Goal: Check status: Check status

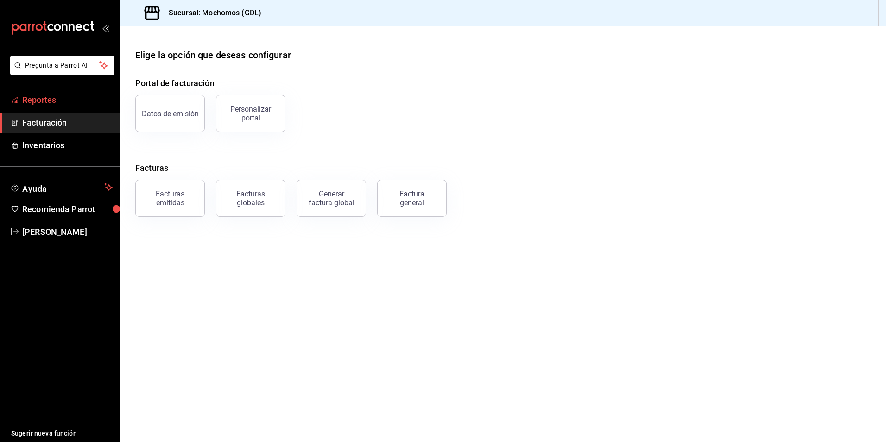
click at [42, 105] on span "Reportes" at bounding box center [67, 100] width 90 height 13
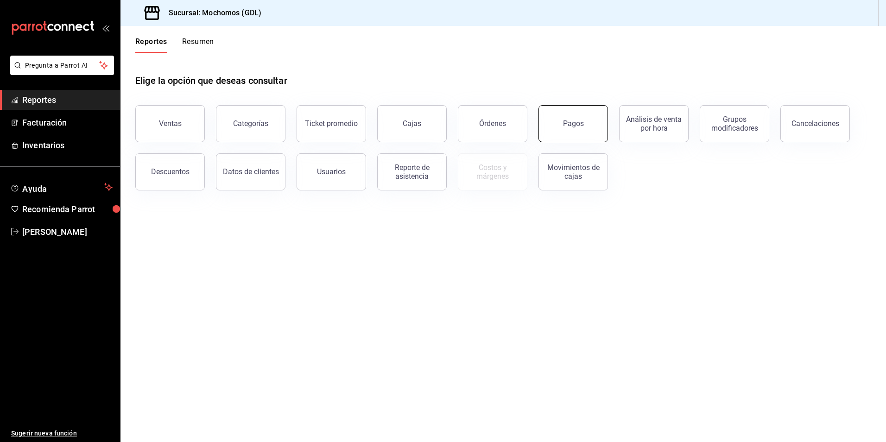
click at [560, 123] on button "Pagos" at bounding box center [572, 123] width 69 height 37
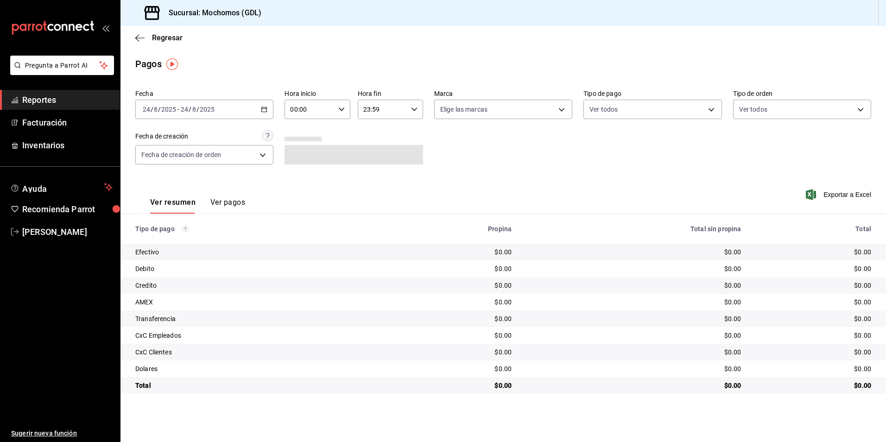
click at [199, 113] on input "2025" at bounding box center [207, 109] width 16 height 7
click at [261, 110] on icon "button" at bounding box center [264, 109] width 6 height 6
click at [188, 246] on span "Rango de fechas" at bounding box center [179, 242] width 72 height 10
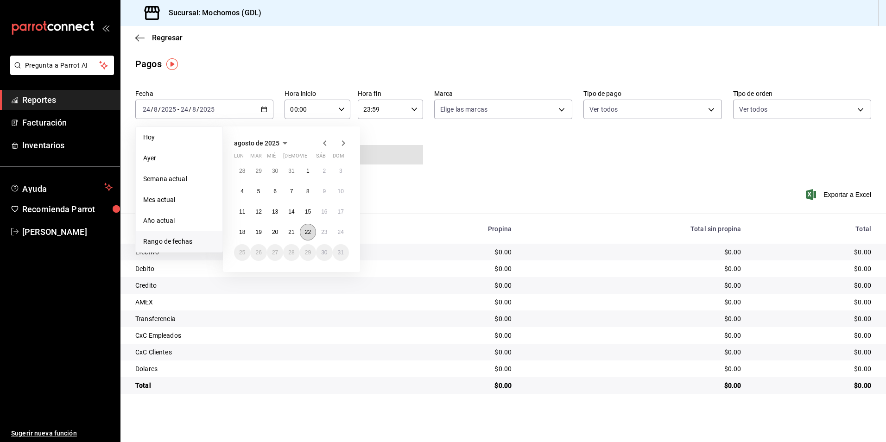
click at [309, 229] on abbr "22" at bounding box center [308, 232] width 6 height 6
click at [322, 232] on abbr "23" at bounding box center [324, 232] width 6 height 6
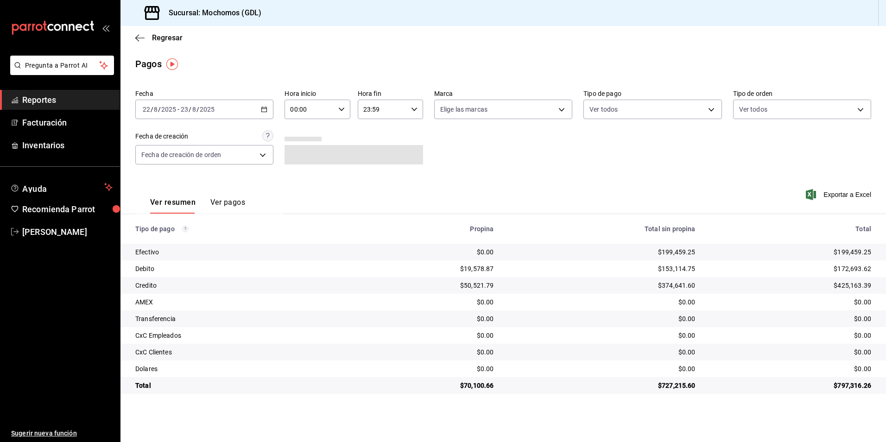
click at [491, 182] on div "Ver resumen Ver pagos Exportar a Excel" at bounding box center [502, 200] width 765 height 49
click at [343, 113] on div "00:00 Hora inicio" at bounding box center [316, 109] width 65 height 19
click at [302, 142] on button "05" at bounding box center [300, 151] width 29 height 19
type input "05:00"
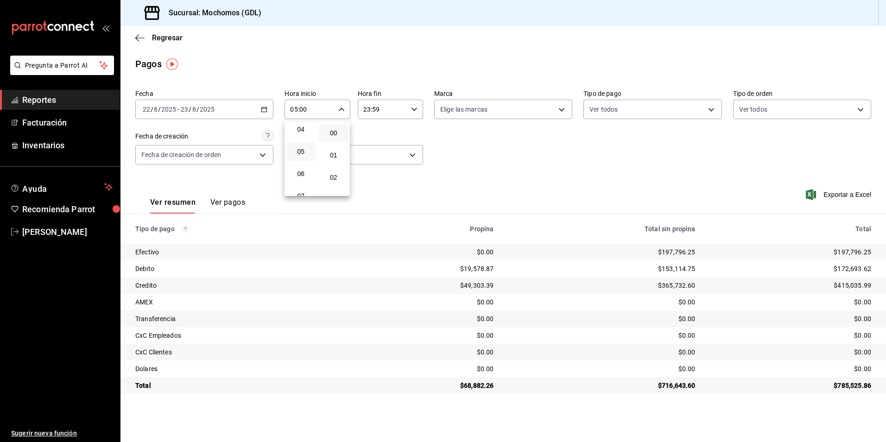
click at [490, 118] on div at bounding box center [443, 221] width 886 height 442
click at [491, 112] on body "Pregunta a Parrot AI Reportes Facturación Inventarios Ayuda Recomienda Parrot […" at bounding box center [443, 221] width 886 height 442
click at [487, 201] on span "[PERSON_NAME] (GDL)" at bounding box center [513, 197] width 108 height 10
type input "9cac9703-0c5a-4d8b-addd-5b6b571d65b9"
checkbox input "true"
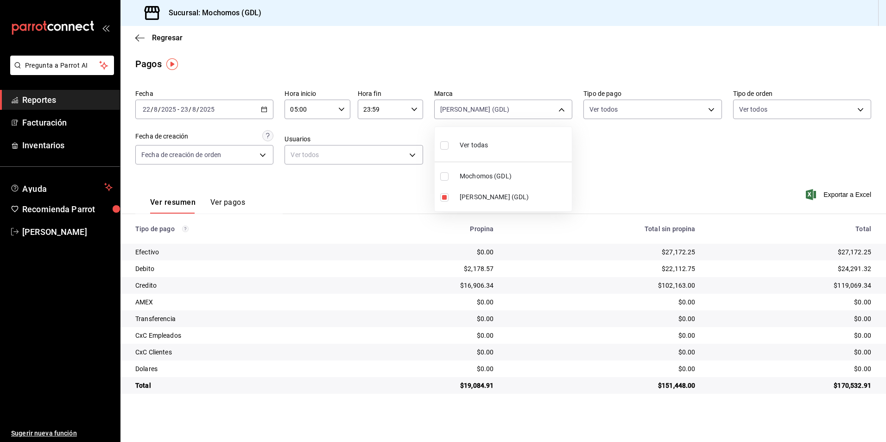
click at [638, 107] on div at bounding box center [443, 221] width 886 height 442
click at [629, 111] on body "Pregunta a Parrot AI Reportes Facturación Inventarios Ayuda Recomienda Parrot […" at bounding box center [443, 221] width 886 height 442
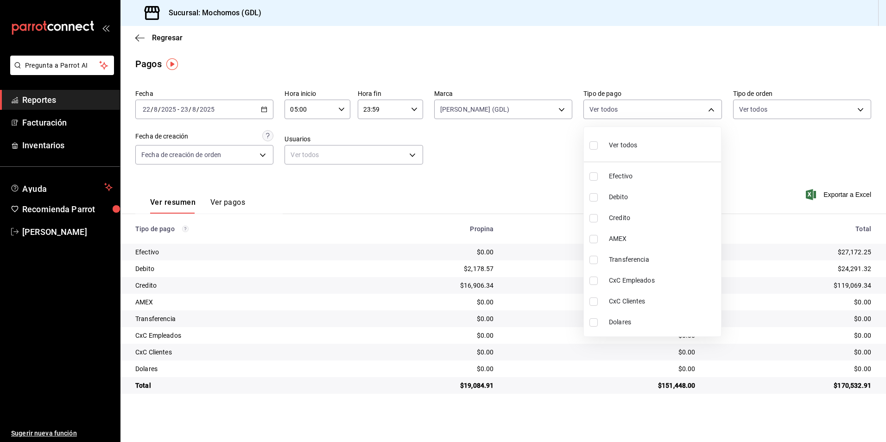
click at [623, 148] on span "Ver todos" at bounding box center [623, 145] width 28 height 10
type input "43f15ab9-6aaf-467e-828e-46d2c45c5663,c4bdfb15-5497-4aae-ad2b-38852a02f4e8,2255b…"
checkbox input "true"
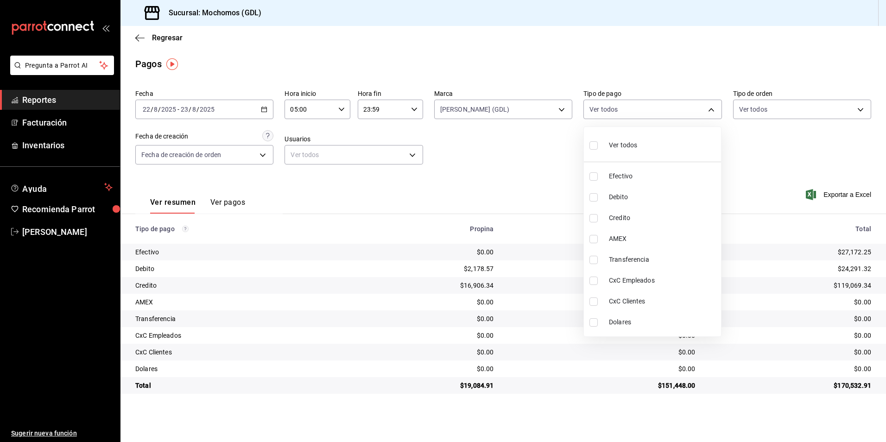
checkbox input "true"
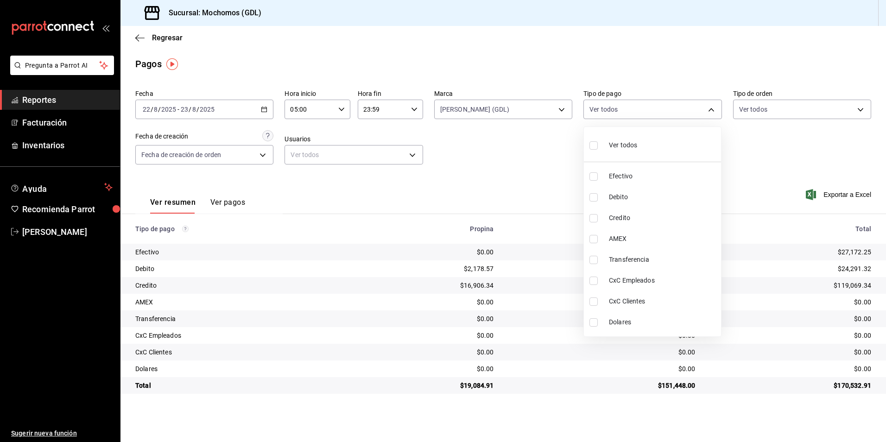
checkbox input "true"
click at [764, 112] on div at bounding box center [443, 221] width 886 height 442
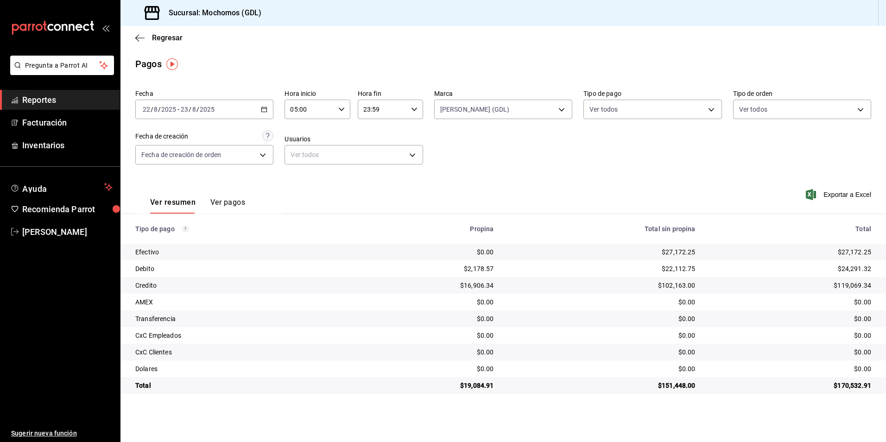
click at [756, 112] on body "Pregunta a Parrot AI Reportes Facturación Inventarios Ayuda Recomienda Parrot […" at bounding box center [443, 221] width 886 height 442
click at [752, 129] on ul "Ver todos Cavas Para llevar Comer Aqui Externo" at bounding box center [801, 190] width 137 height 126
click at [749, 140] on label at bounding box center [745, 144] width 12 height 13
click at [747, 141] on input "checkbox" at bounding box center [743, 145] width 8 height 8
checkbox input "false"
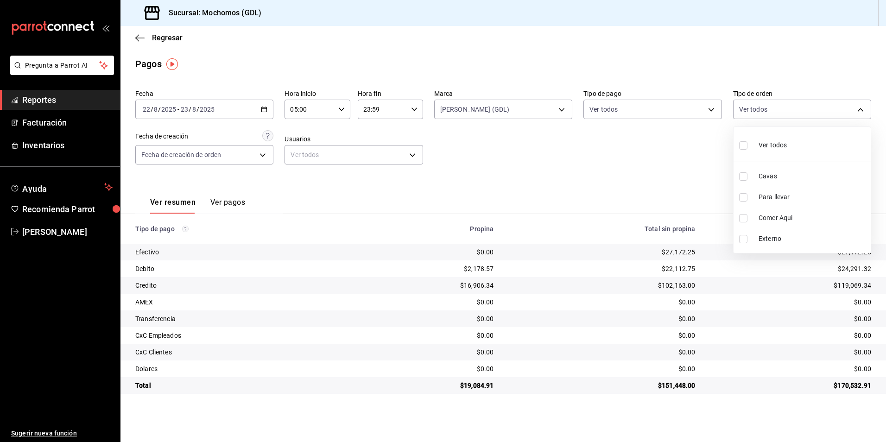
checkbox input "false"
click at [744, 148] on input "checkbox" at bounding box center [743, 145] width 8 height 8
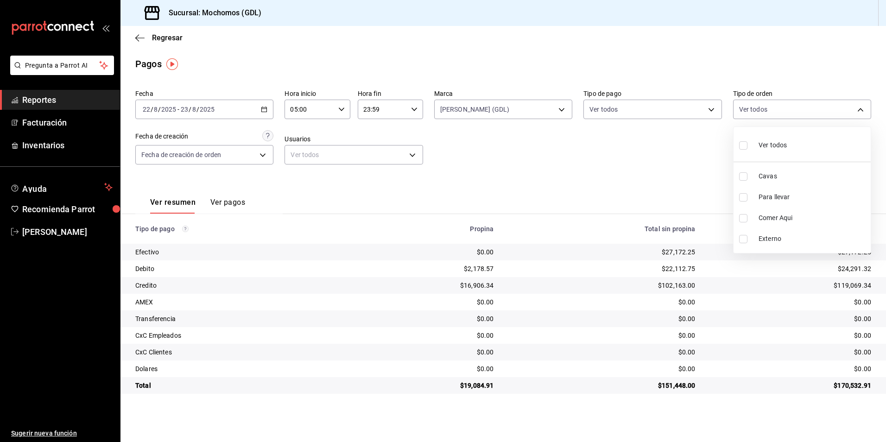
checkbox input "true"
type input "c3d0baef-30c0-4718-9d76-caab43e27316,13c4cc4a-99d2-42c0-ba96-c3de8c08c13d,7b791…"
checkbox input "true"
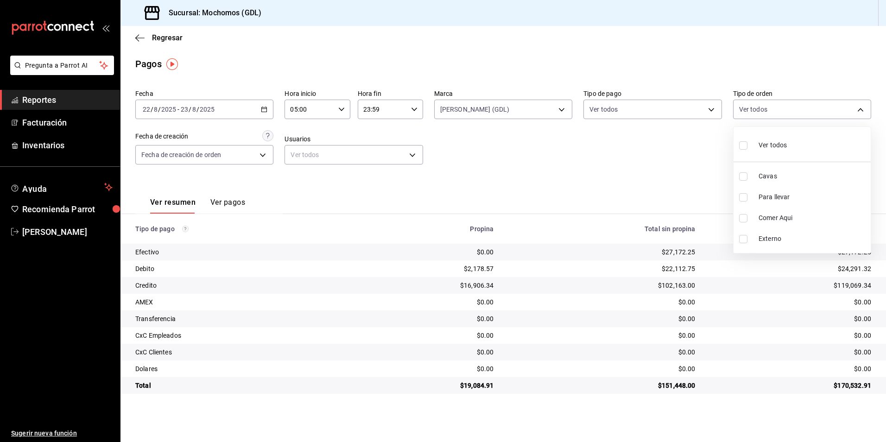
checkbox input "true"
click at [617, 162] on div at bounding box center [443, 221] width 886 height 442
click at [617, 178] on div "Ver resumen Ver pagos Exportar a Excel" at bounding box center [502, 200] width 765 height 49
click at [256, 107] on div "[DATE] [DATE] - [DATE] [DATE]" at bounding box center [204, 109] width 138 height 19
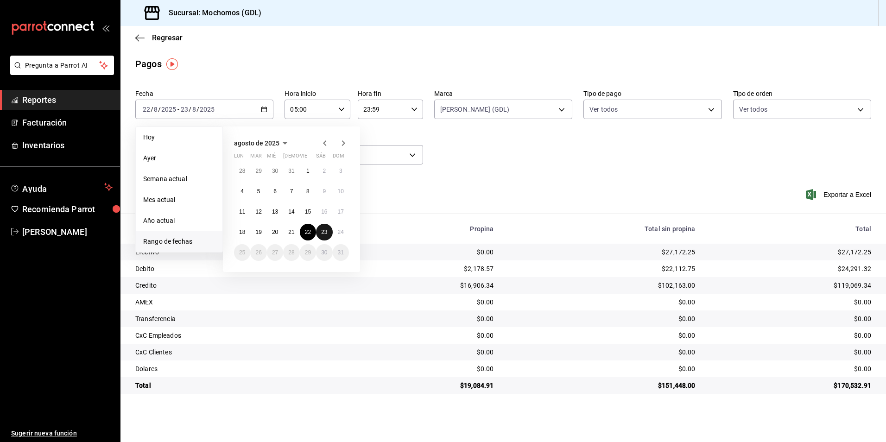
click at [330, 233] on button "23" at bounding box center [324, 232] width 16 height 17
click at [345, 234] on button "24" at bounding box center [341, 232] width 16 height 17
type input "00:00"
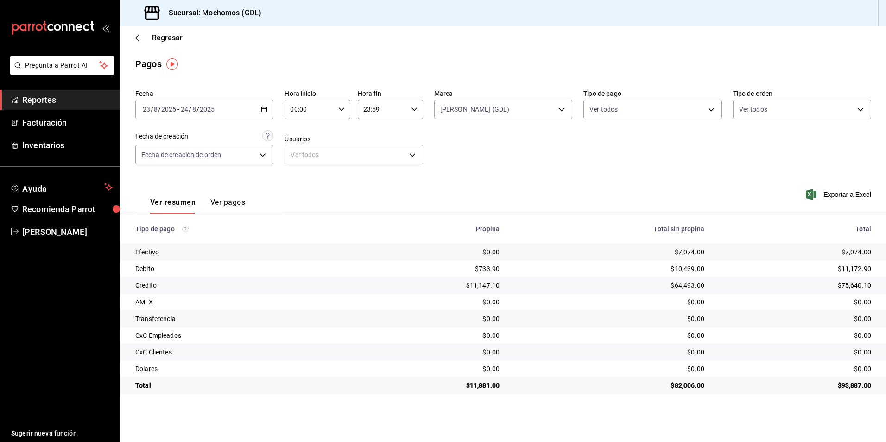
click at [596, 164] on div "Fecha [DATE] [DATE] - [DATE] [DATE] Hora inicio 00:00 Hora inicio Hora fin 23:5…" at bounding box center [503, 131] width 736 height 90
click at [392, 59] on div "Pagos" at bounding box center [502, 64] width 765 height 14
click at [141, 34] on icon "button" at bounding box center [139, 38] width 9 height 8
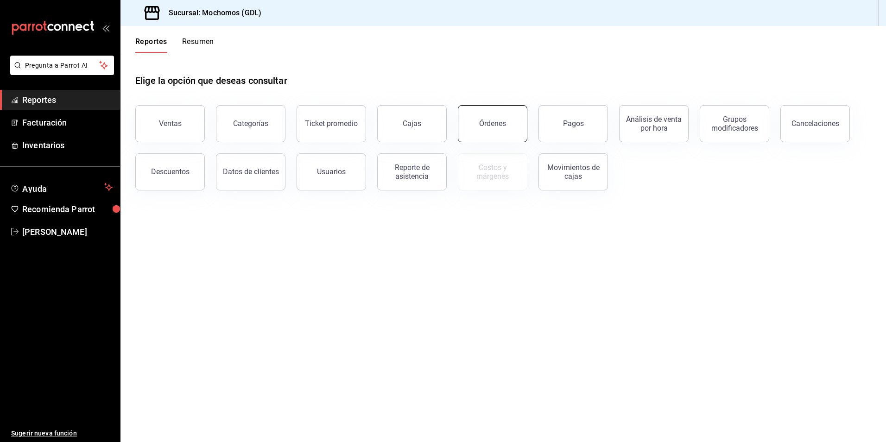
click at [495, 133] on button "Órdenes" at bounding box center [492, 123] width 69 height 37
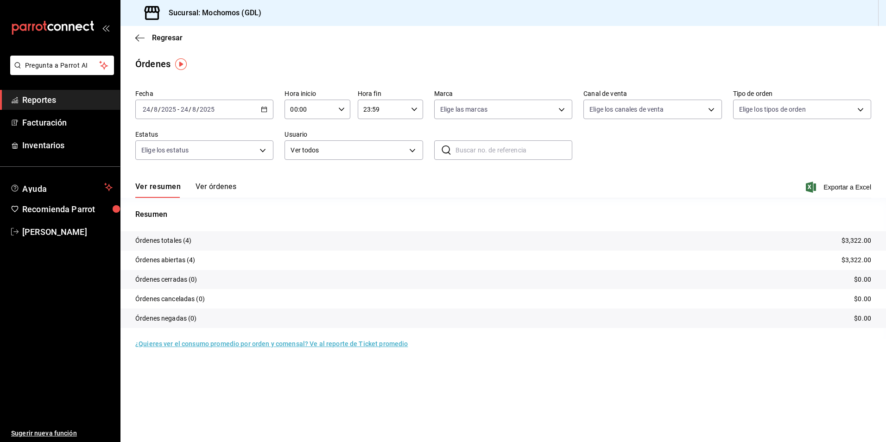
click at [263, 113] on div "[DATE] [DATE] - [DATE] [DATE]" at bounding box center [204, 109] width 138 height 19
click at [194, 241] on span "Rango de fechas" at bounding box center [179, 242] width 72 height 10
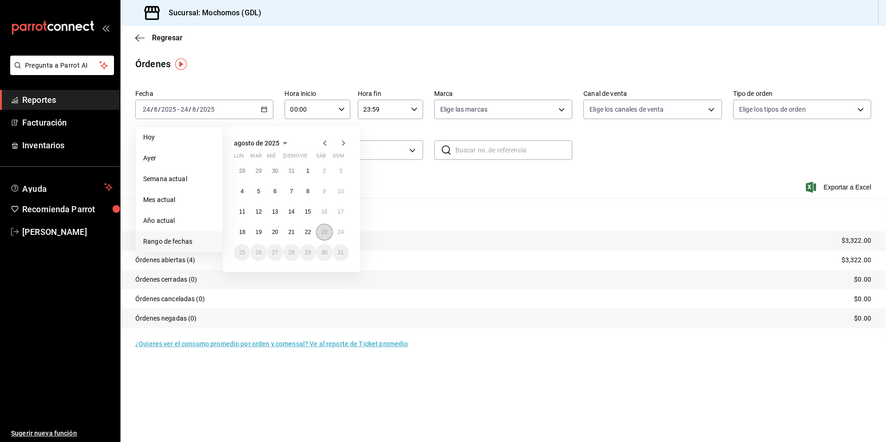
click at [323, 234] on abbr "23" at bounding box center [324, 232] width 6 height 6
click at [339, 232] on abbr "24" at bounding box center [341, 232] width 6 height 6
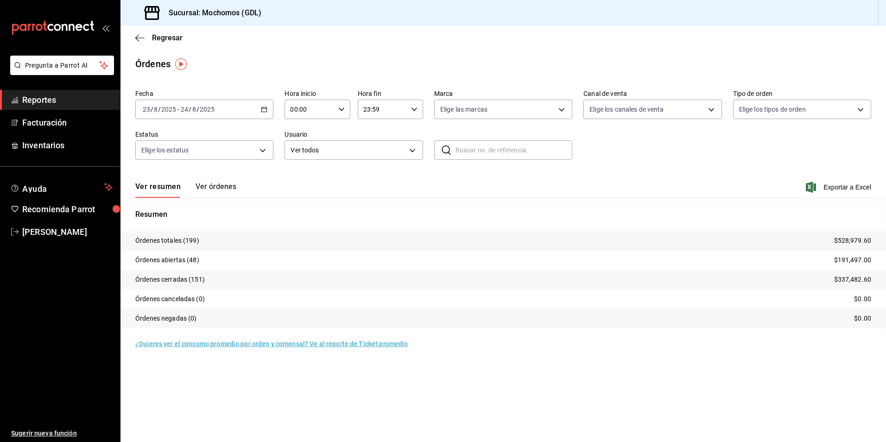
click at [342, 108] on icon "button" at bounding box center [341, 109] width 6 height 6
click at [307, 152] on span "05" at bounding box center [301, 151] width 18 height 7
type input "05:00"
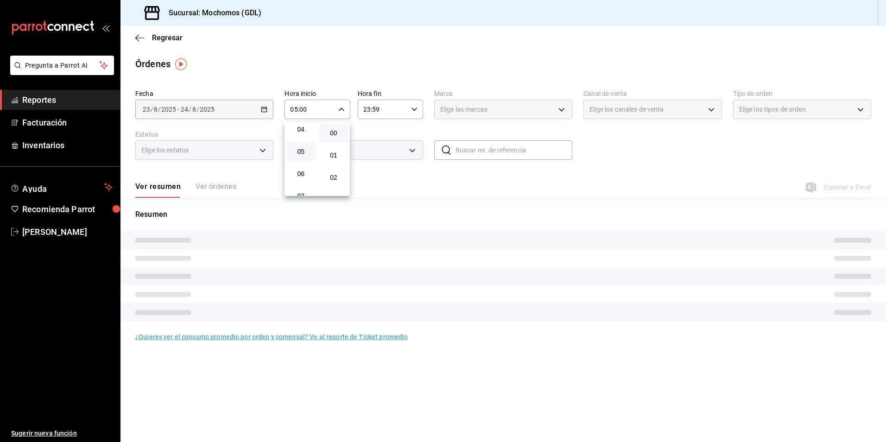
click at [431, 181] on div at bounding box center [443, 221] width 886 height 442
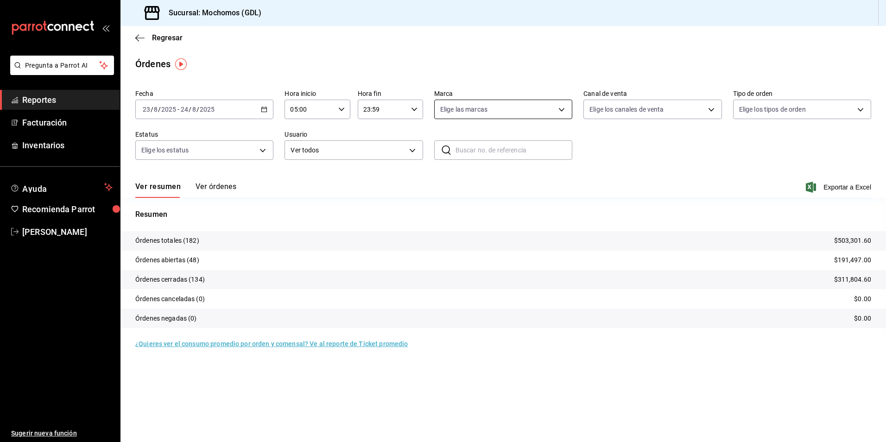
click at [566, 112] on body "Pregunta a Parrot AI Reportes Facturación Inventarios Ayuda Recomienda Parrot […" at bounding box center [443, 221] width 886 height 442
click at [481, 176] on span "Mochomos (GDL)" at bounding box center [513, 176] width 108 height 10
type input "36c25d4a-7cb0-456c-a434-e981d54830bc"
checkbox input "true"
click at [661, 176] on div at bounding box center [443, 221] width 886 height 442
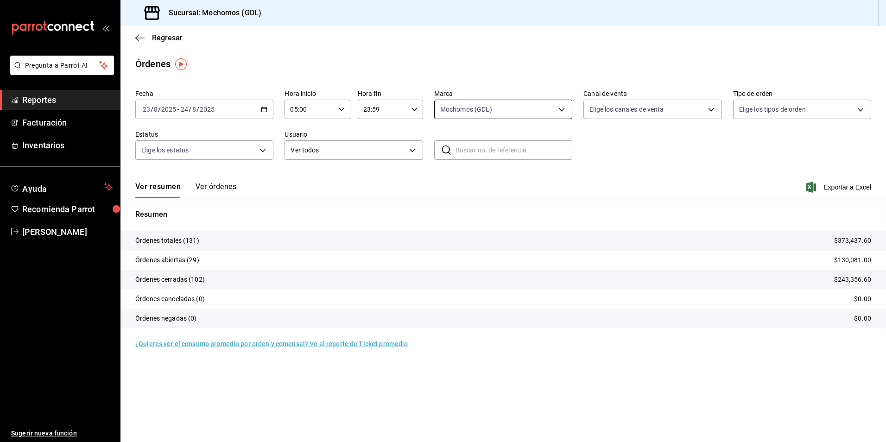
click at [563, 107] on body "Pregunta a Parrot AI Reportes Facturación Inventarios Ayuda Recomienda Parrot […" at bounding box center [443, 221] width 886 height 442
click at [464, 182] on li "Mochomos (GDL)" at bounding box center [502, 176] width 137 height 21
checkbox input "false"
click at [462, 196] on span "[PERSON_NAME] (GDL)" at bounding box center [513, 197] width 108 height 10
type input "9cac9703-0c5a-4d8b-addd-5b6b571d65b9"
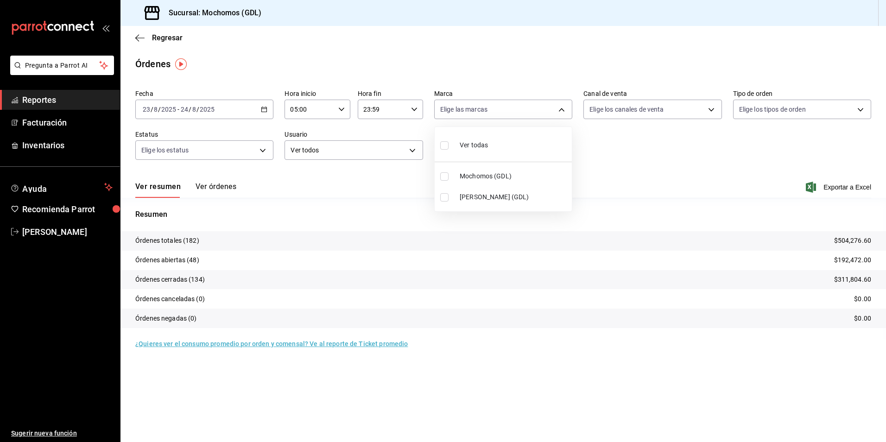
checkbox input "true"
click at [630, 148] on div at bounding box center [443, 221] width 886 height 442
click at [560, 113] on body "Pregunta a Parrot AI Reportes Facturación Inventarios Ayuda Recomienda Parrot […" at bounding box center [443, 221] width 886 height 442
click at [493, 176] on span "Mochomos (GDL)" at bounding box center [513, 176] width 108 height 10
type input "9cac9703-0c5a-4d8b-addd-5b6b571d65b9,36c25d4a-7cb0-456c-a434-e981d54830bc"
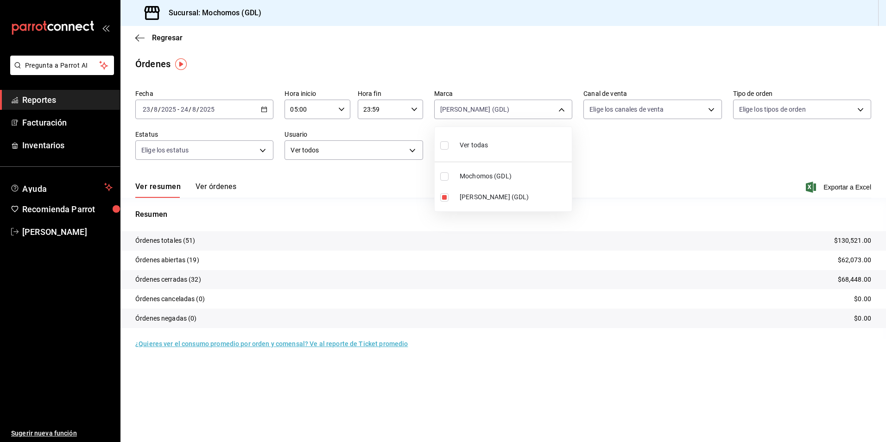
checkbox input "true"
click at [478, 193] on span "[PERSON_NAME] (GDL)" at bounding box center [513, 197] width 108 height 10
type input "36c25d4a-7cb0-456c-a434-e981d54830bc"
checkbox input "false"
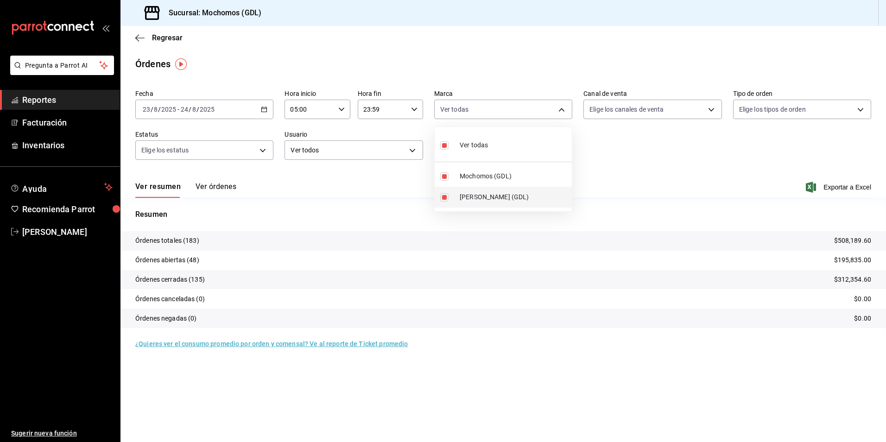
checkbox input "false"
click at [667, 154] on div at bounding box center [443, 221] width 886 height 442
click at [558, 112] on body "Pregunta a Parrot AI Reportes Facturación Inventarios Ayuda Recomienda Parrot […" at bounding box center [443, 221] width 886 height 442
click at [486, 181] on span "Mochomos (GDL)" at bounding box center [513, 176] width 108 height 10
checkbox input "false"
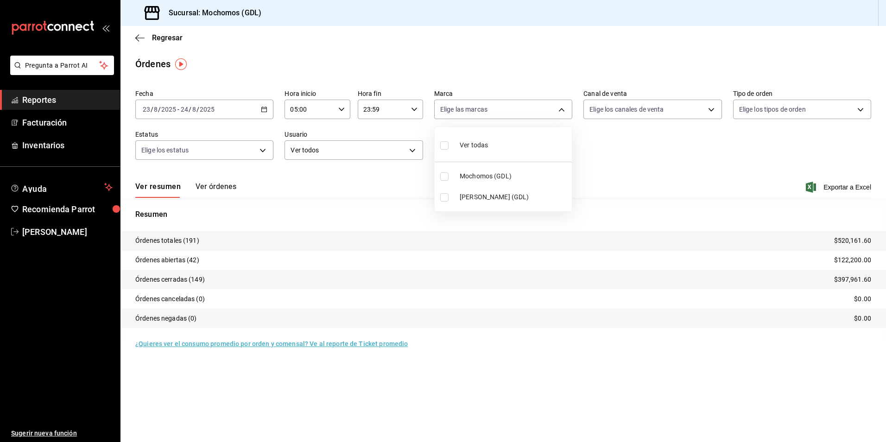
click at [454, 180] on li "Mochomos (GDL)" at bounding box center [502, 176] width 137 height 21
type input "36c25d4a-7cb0-456c-a434-e981d54830bc"
checkbox input "true"
click at [860, 187] on div at bounding box center [443, 221] width 886 height 442
click at [264, 107] on icon "button" at bounding box center [264, 109] width 6 height 6
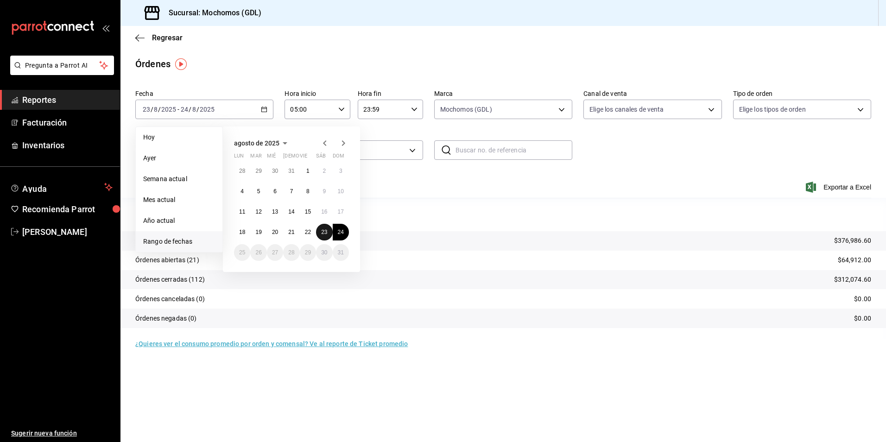
click at [327, 232] on abbr "23" at bounding box center [324, 232] width 6 height 6
click at [336, 230] on button "24" at bounding box center [341, 232] width 16 height 17
